Goal: Find specific page/section: Find specific page/section

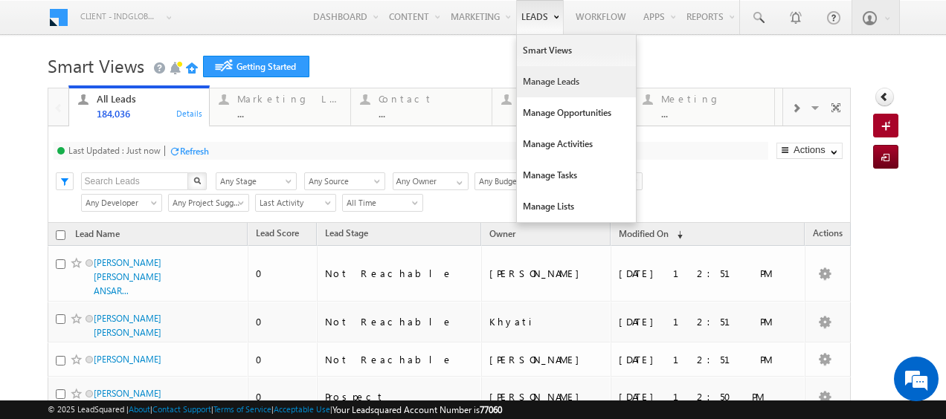
click at [535, 80] on link "Manage Leads" at bounding box center [576, 81] width 119 height 31
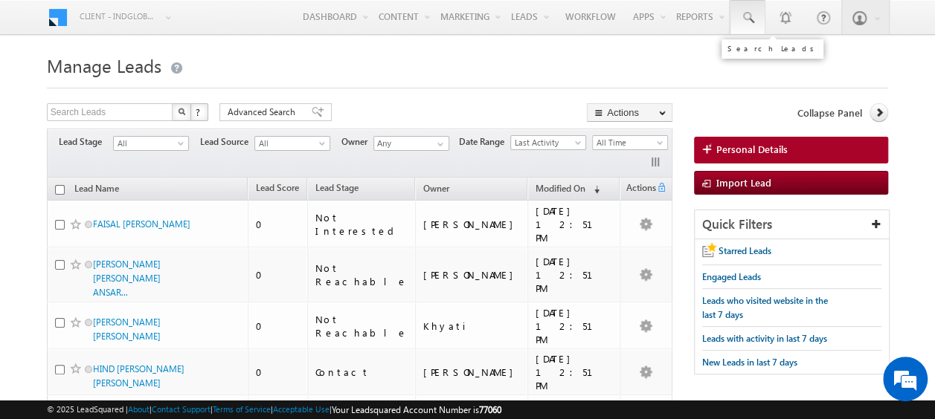
click at [759, 18] on link at bounding box center [748, 17] width 36 height 34
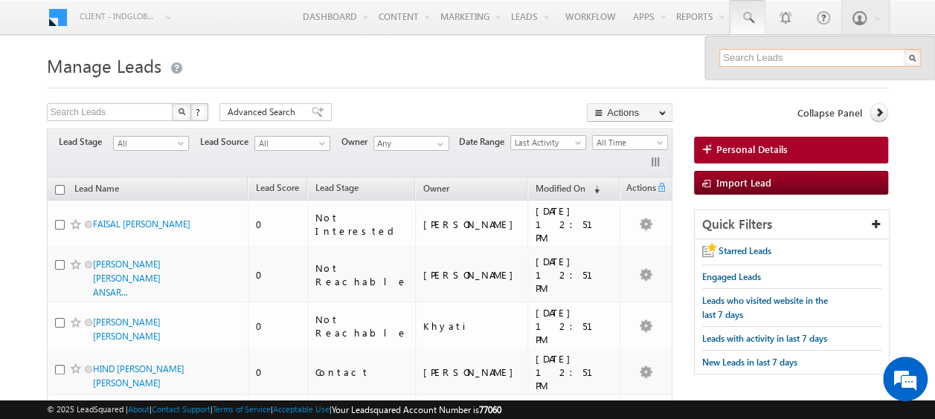
click at [753, 59] on input "text" at bounding box center [820, 58] width 202 height 18
paste input "508119264"
type input "508119264"
drag, startPoint x: 773, startPoint y: 57, endPoint x: 661, endPoint y: 77, distance: 114.1
